Goal: Task Accomplishment & Management: Use online tool/utility

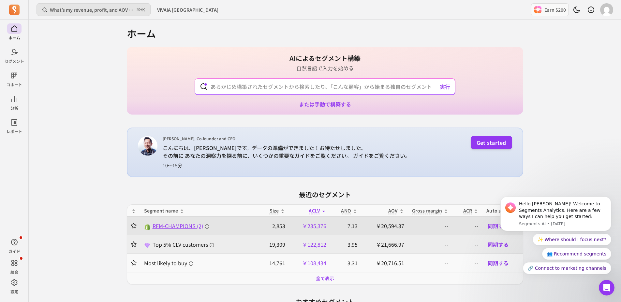
click at [161, 227] on span "RFM-CHAMPIONS (2)" at bounding box center [181, 226] width 57 height 8
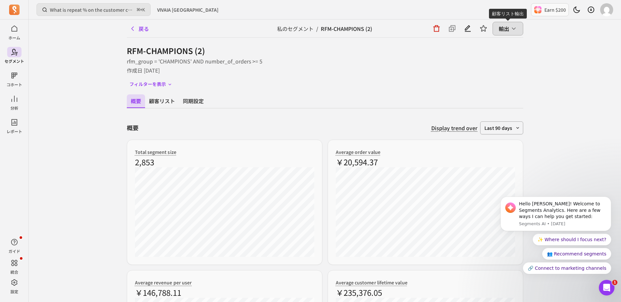
click at [510, 29] on icon "button" at bounding box center [513, 28] width 7 height 7
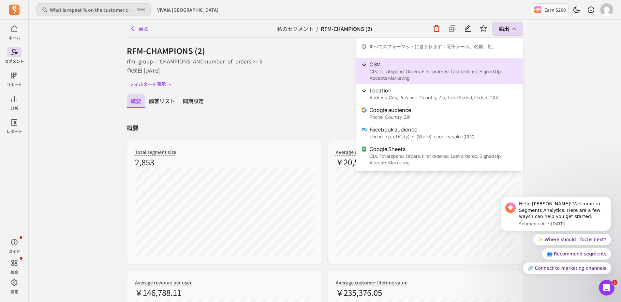
click at [459, 72] on p "CLV, Total spend, Orders, First ordered, Last ordered, Signed Up, Accepts Marke…" at bounding box center [444, 74] width 148 height 13
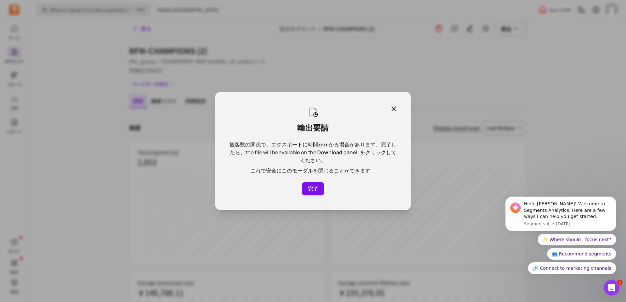
click at [311, 192] on button "完了" at bounding box center [313, 189] width 22 height 13
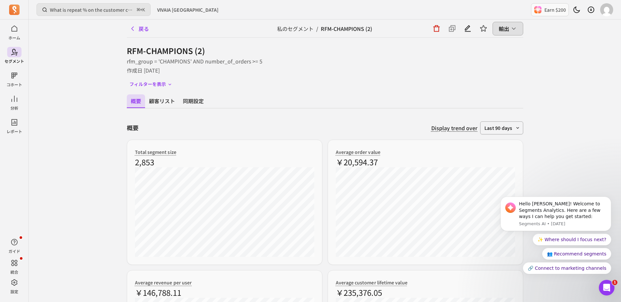
click at [507, 33] on button "輸出" at bounding box center [507, 29] width 31 height 14
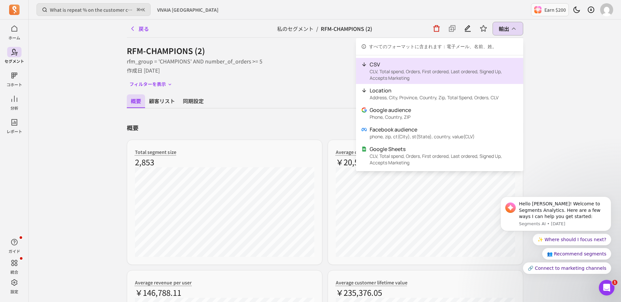
click at [455, 76] on p "CLV, Total spend, Orders, First ordered, Last ordered, Signed Up, Accepts Marke…" at bounding box center [444, 74] width 148 height 13
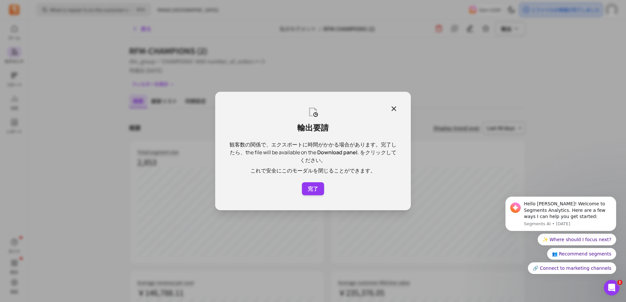
click at [392, 109] on icon "button" at bounding box center [394, 109] width 4 height 4
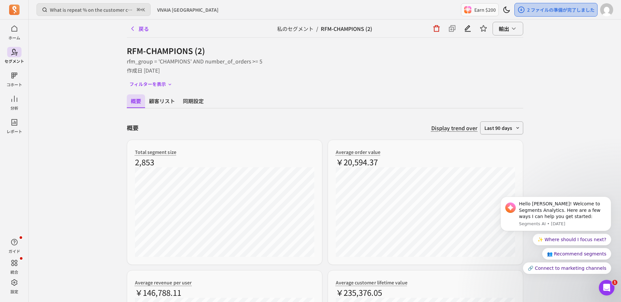
click at [552, 11] on p "2 ファイルの準備が完了しました" at bounding box center [560, 10] width 67 height 7
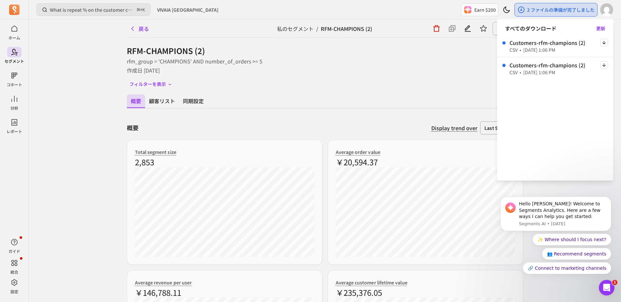
click at [601, 63] on icon "button" at bounding box center [604, 65] width 8 height 8
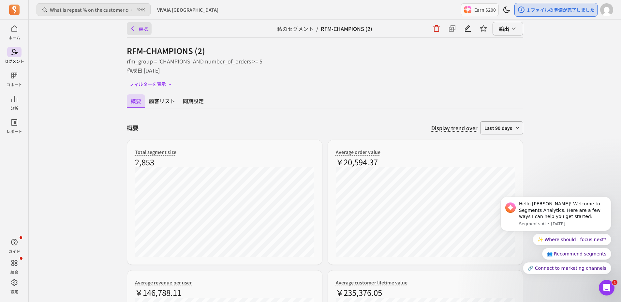
click at [138, 29] on button "戻る" at bounding box center [139, 28] width 25 height 13
